Goal: Information Seeking & Learning: Learn about a topic

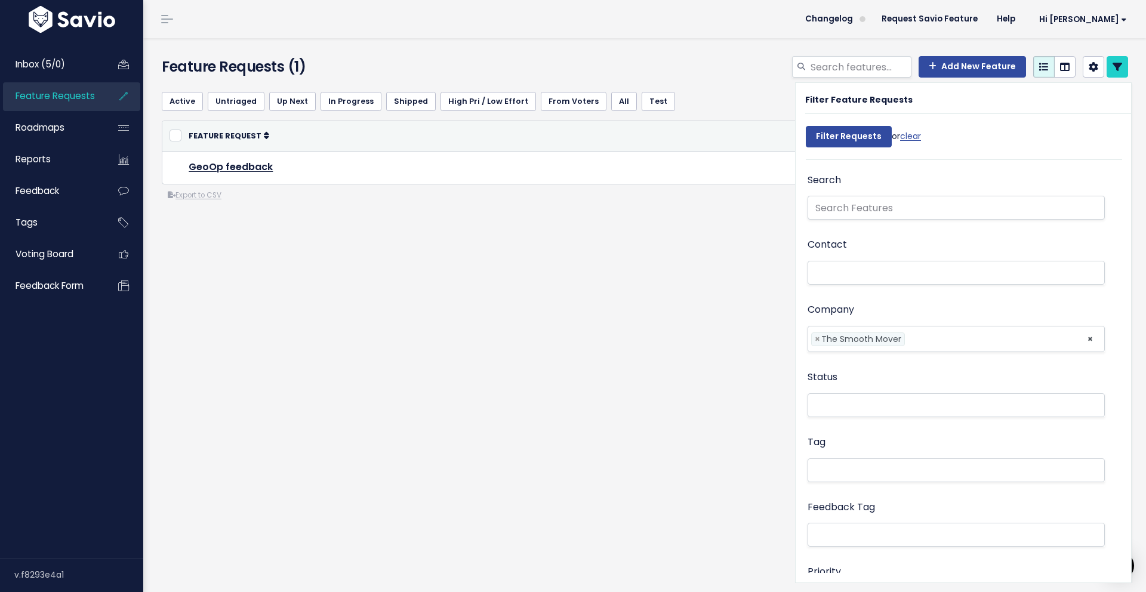
select select
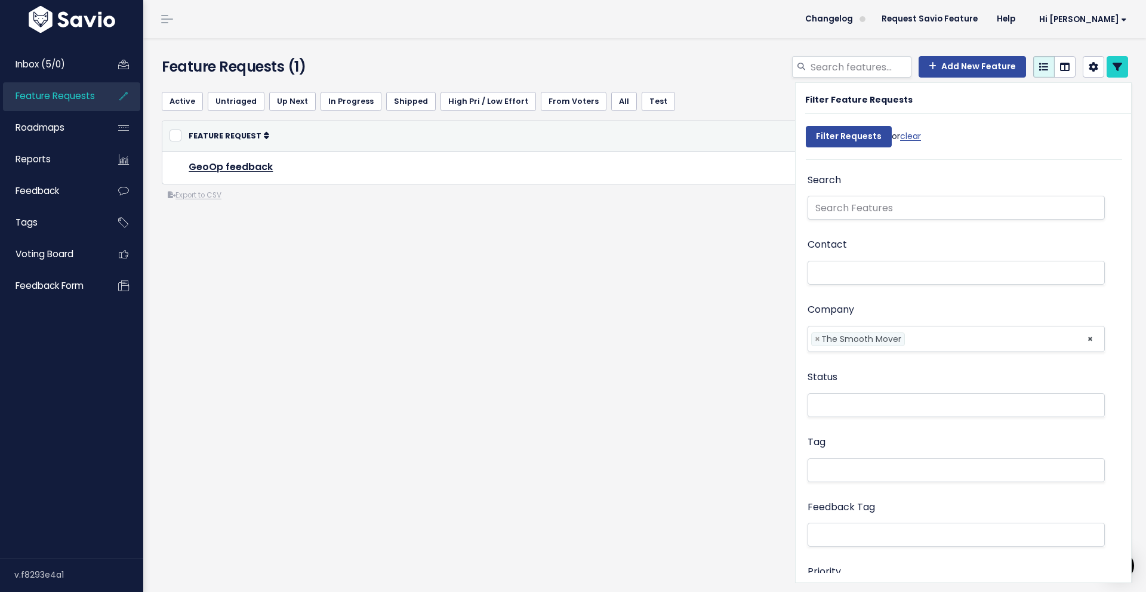
select select
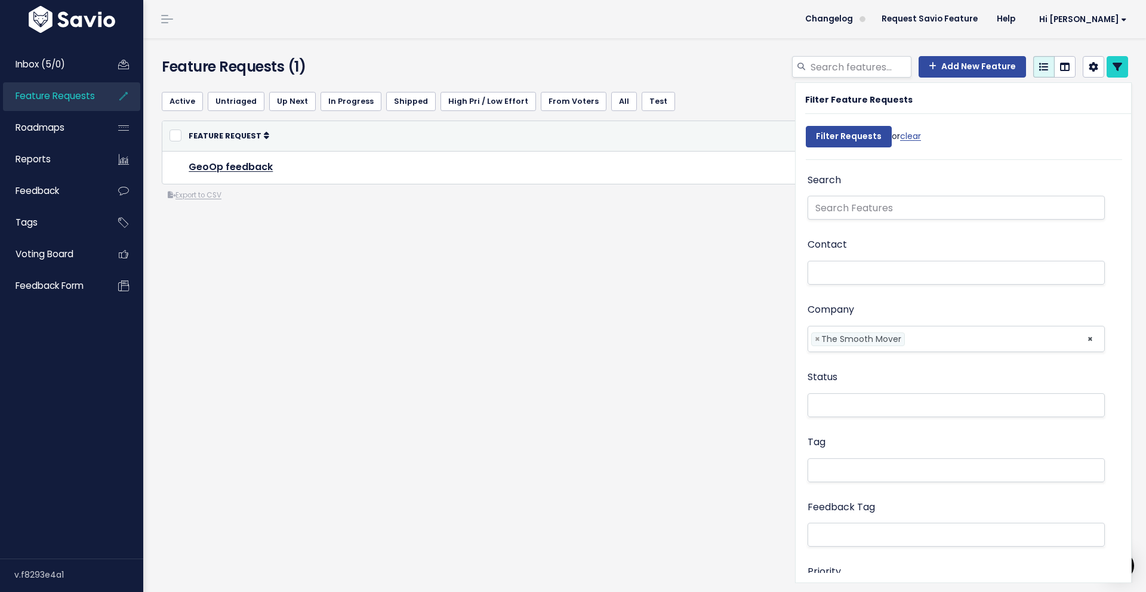
select select
click at [60, 70] on span "Inbox (5/0)" at bounding box center [41, 64] width 50 height 13
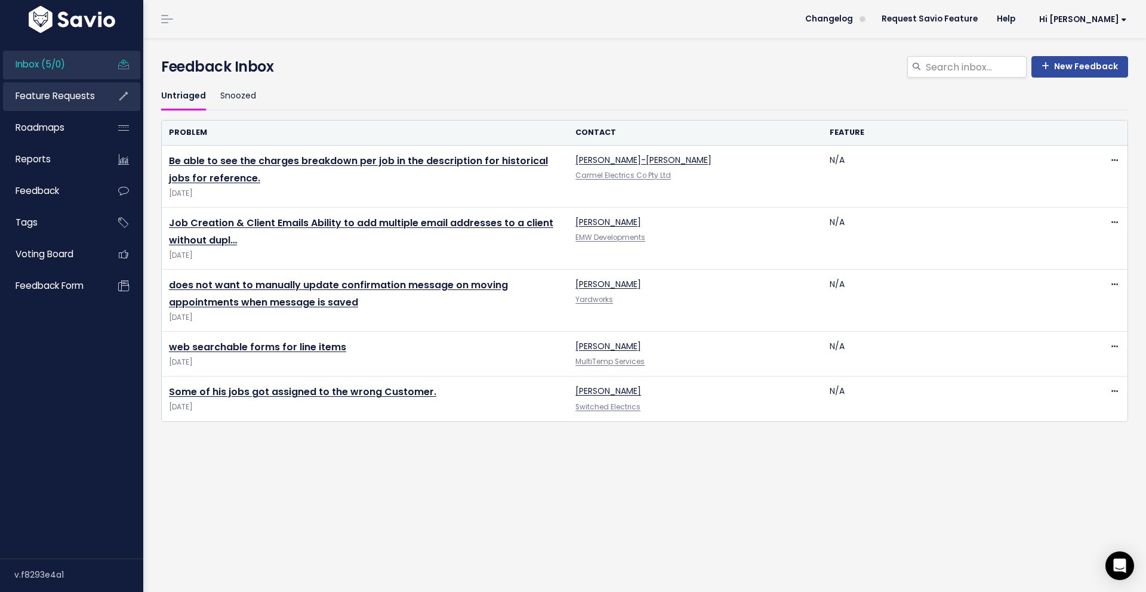
click at [68, 90] on span "Feature Requests" at bounding box center [55, 96] width 79 height 13
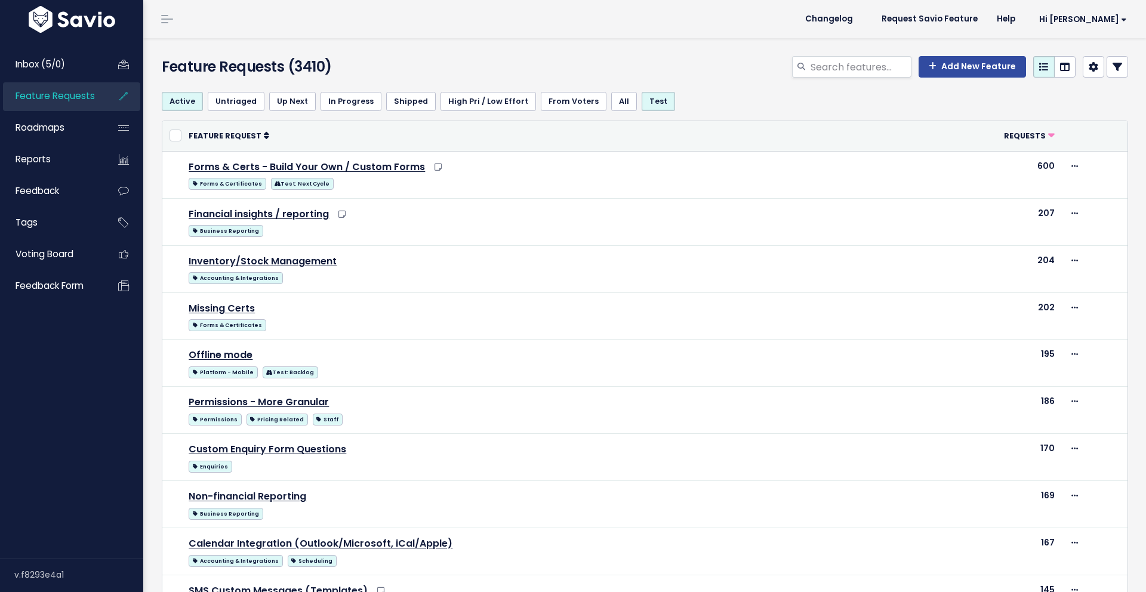
scroll to position [549, 0]
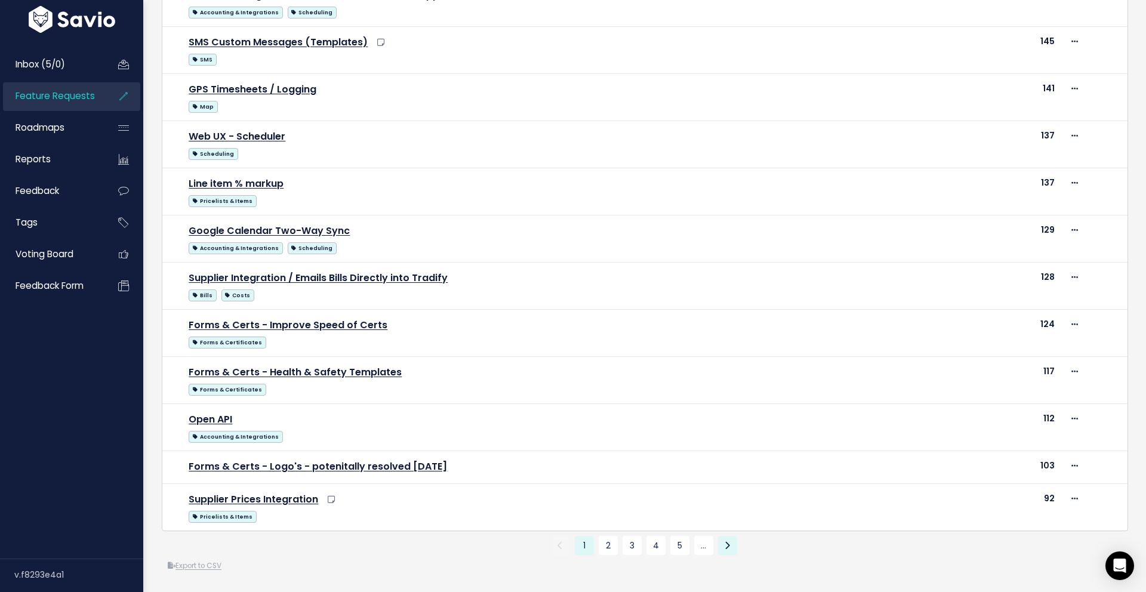
click at [729, 546] on icon at bounding box center [727, 546] width 5 height 8
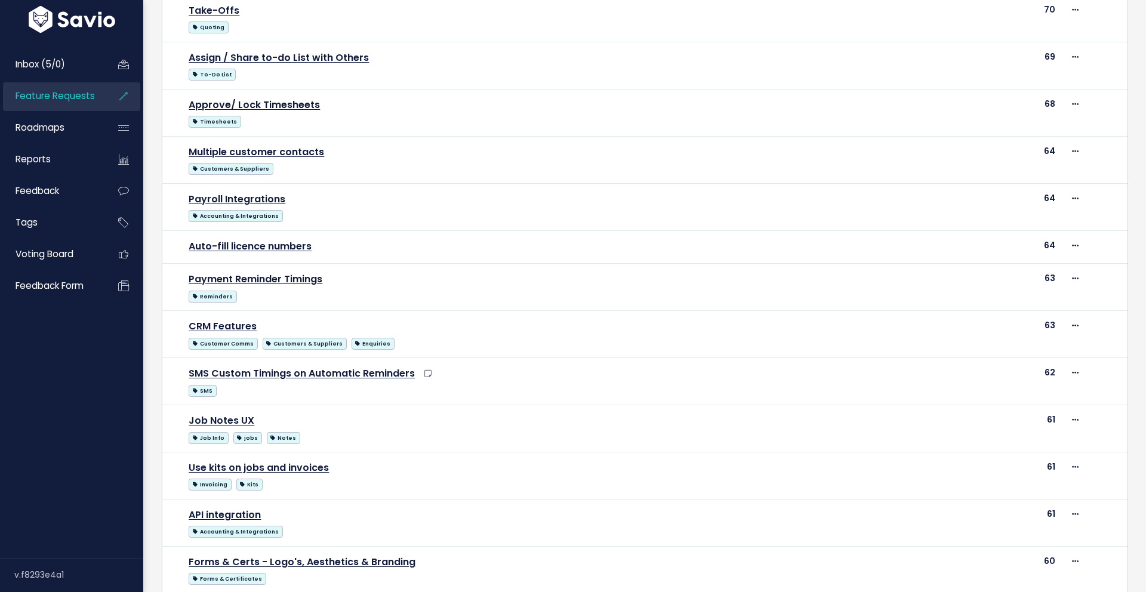
scroll to position [534, 0]
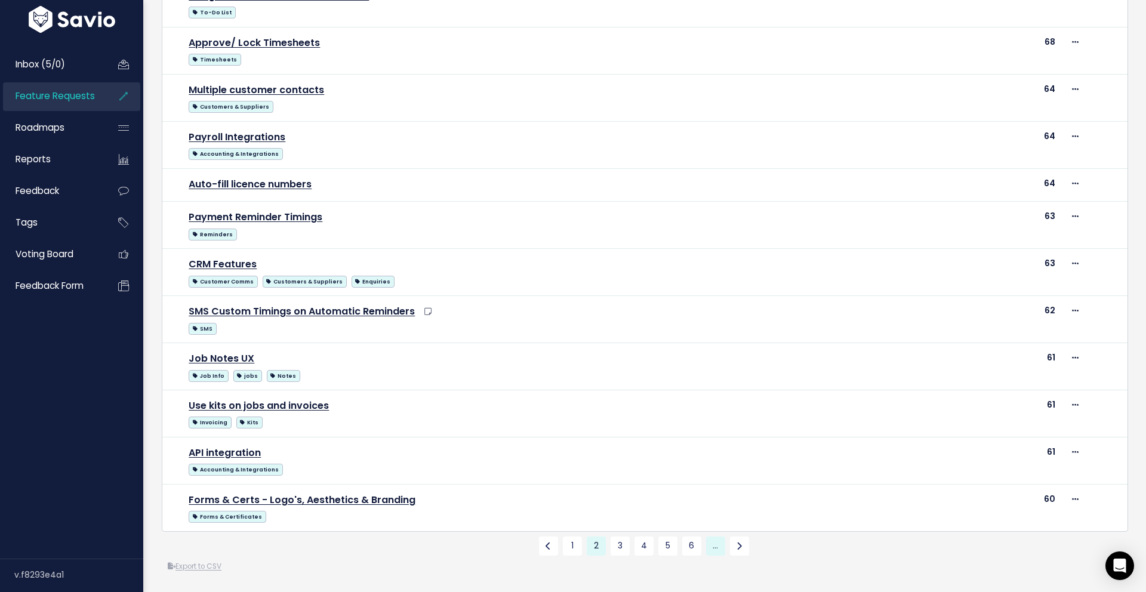
click at [717, 550] on link "…" at bounding box center [715, 546] width 19 height 19
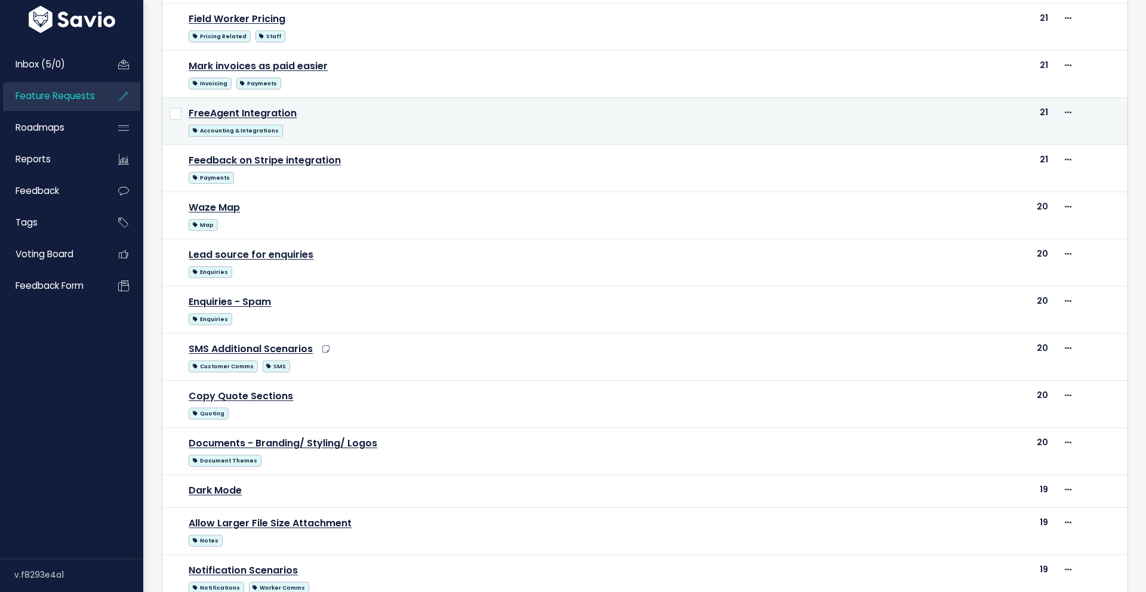
scroll to position [520, 0]
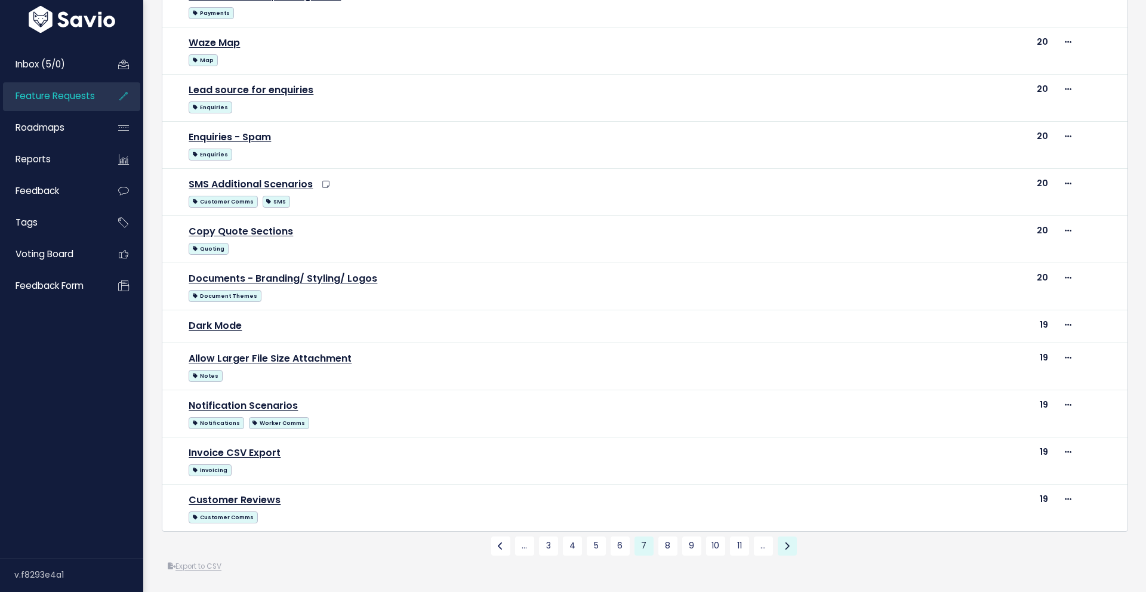
click at [792, 541] on link at bounding box center [787, 546] width 19 height 19
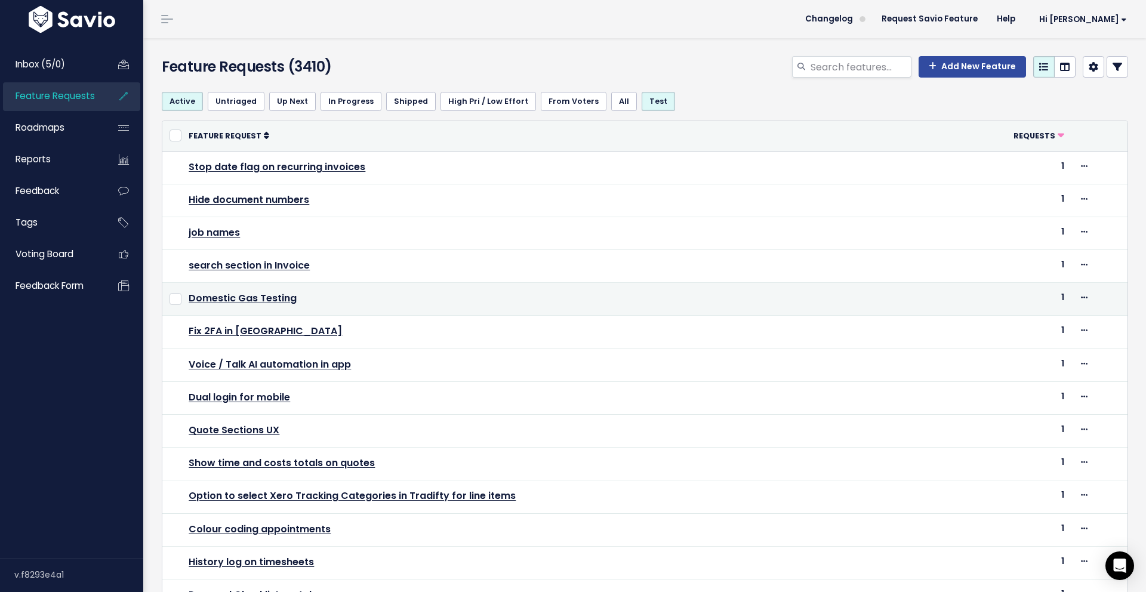
scroll to position [279, 0]
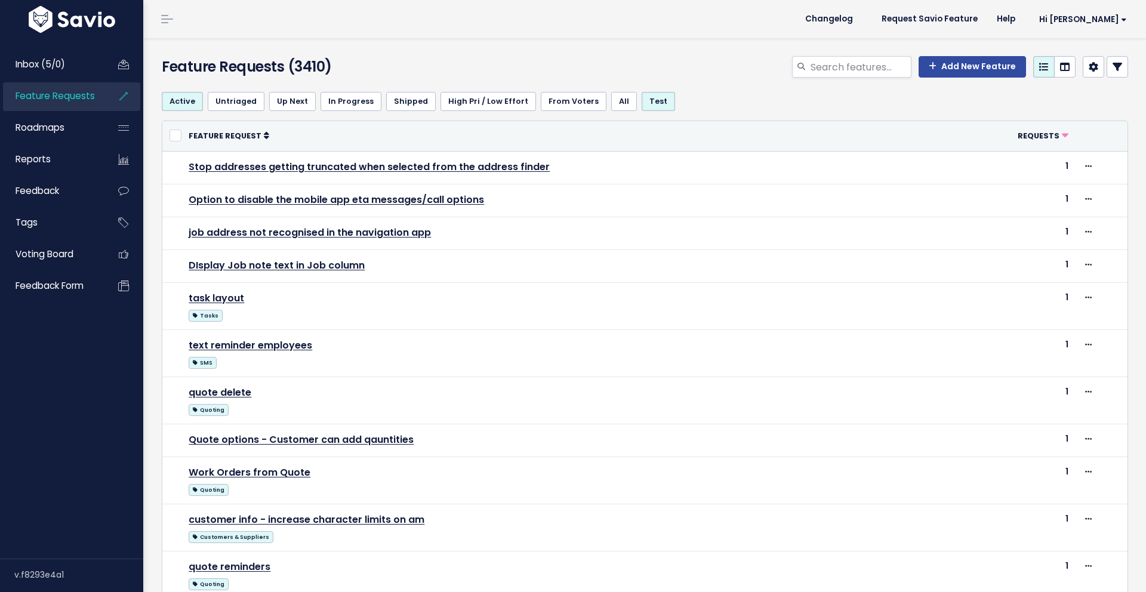
scroll to position [435, 0]
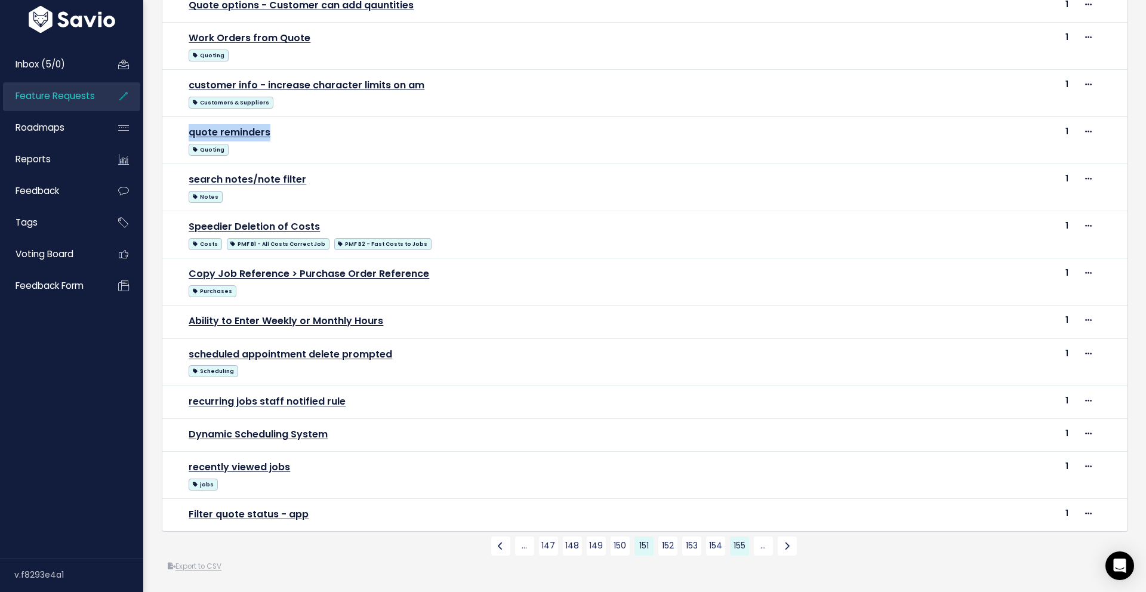
click at [738, 545] on link "155" at bounding box center [739, 546] width 19 height 19
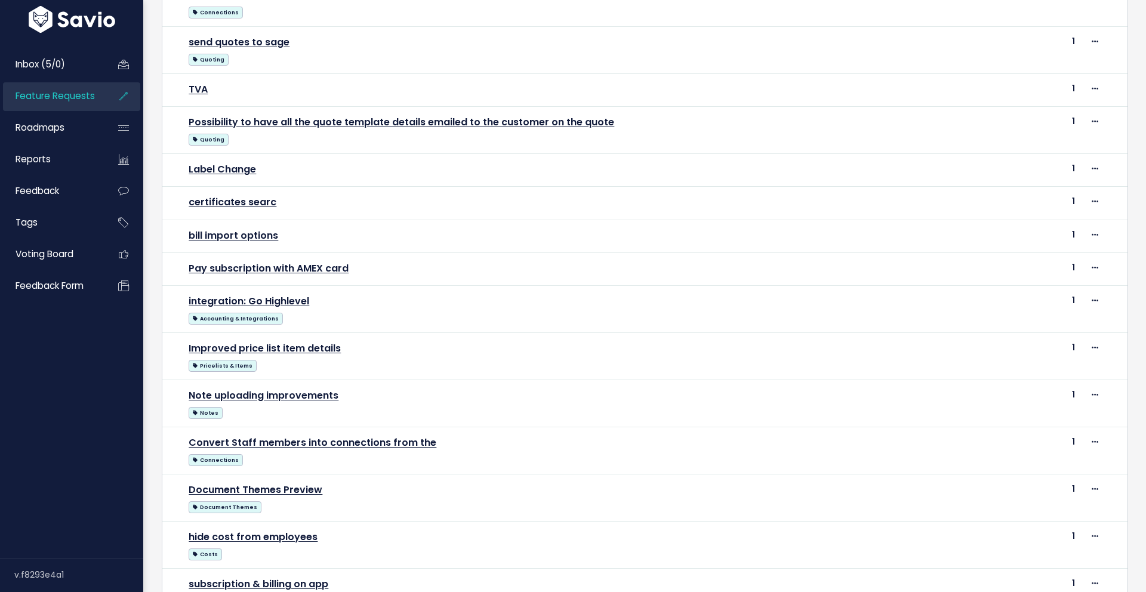
scroll to position [435, 0]
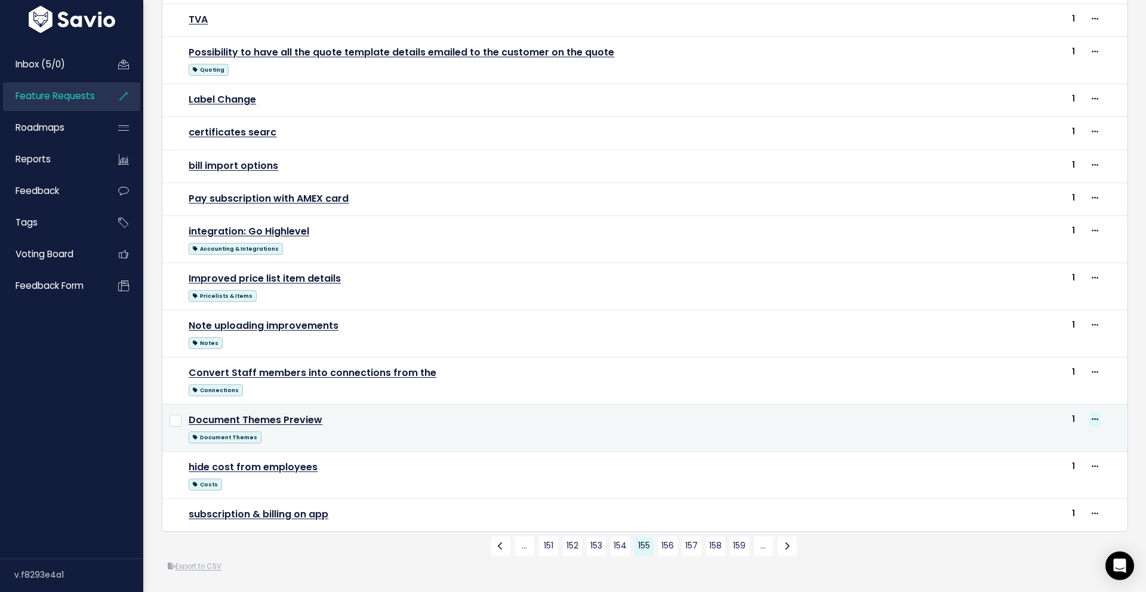
click at [1092, 419] on icon at bounding box center [1095, 420] width 7 height 8
click at [269, 419] on link "Document Themes Preview" at bounding box center [256, 420] width 134 height 14
